Goal: Task Accomplishment & Management: Manage account settings

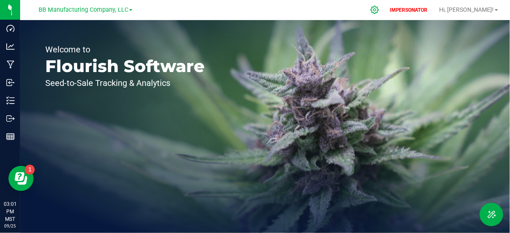
click at [379, 8] on icon at bounding box center [374, 9] width 9 height 9
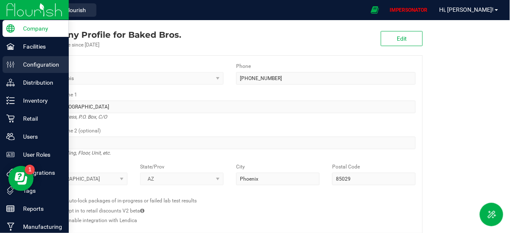
click at [15, 61] on p "Configuration" at bounding box center [40, 65] width 50 height 10
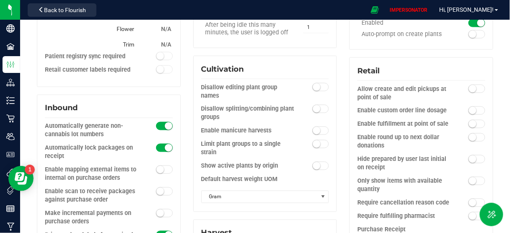
scroll to position [761, 0]
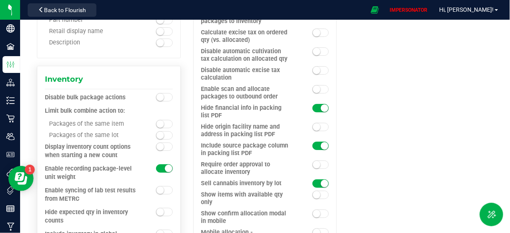
click at [160, 120] on small at bounding box center [160, 124] width 8 height 8
click at [159, 132] on small at bounding box center [160, 136] width 8 height 8
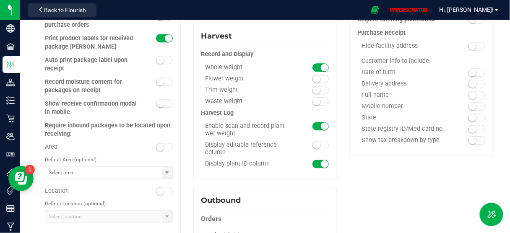
scroll to position [0, 0]
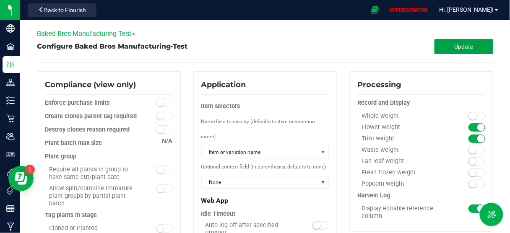
click at [454, 45] on span "Update" at bounding box center [463, 46] width 19 height 7
click at [120, 34] on span "Baked Bros Manufacturing-Test" at bounding box center [86, 34] width 99 height 8
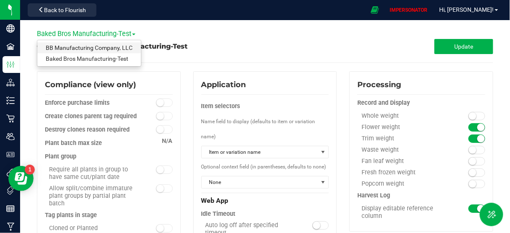
click at [106, 49] on link "BB Manufacturing Company, LLC" at bounding box center [89, 47] width 104 height 11
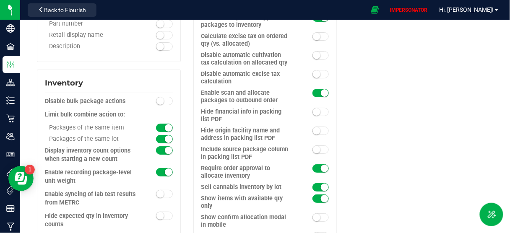
scroll to position [773, 0]
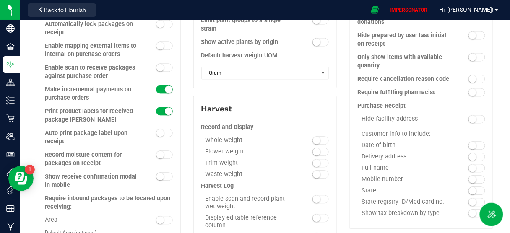
scroll to position [0, 0]
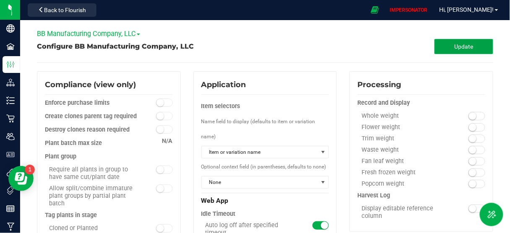
click at [444, 43] on button "Update" at bounding box center [463, 46] width 59 height 15
